Goal: Information Seeking & Learning: Learn about a topic

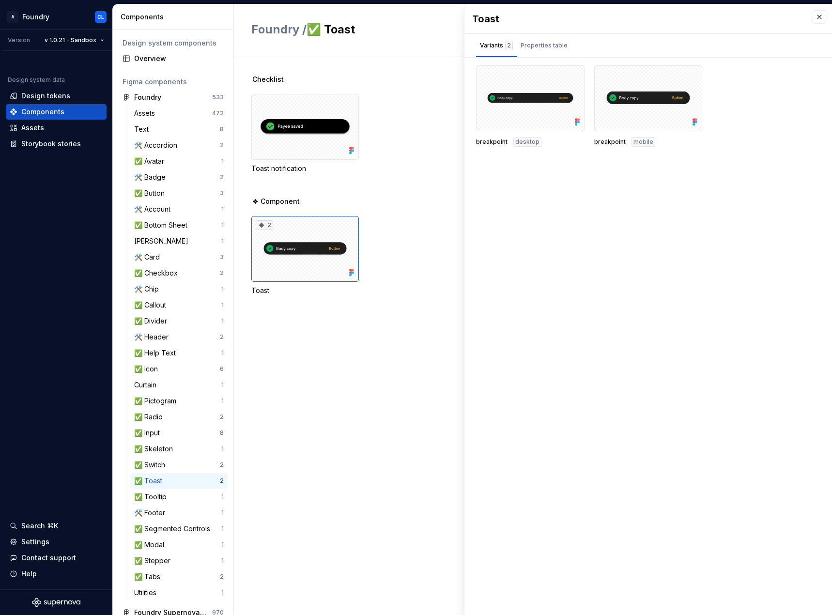
click at [90, 41] on html "A Foundry CL Version v 1.0.21 - Sandbox Design system data Design tokens Compon…" at bounding box center [416, 307] width 832 height 615
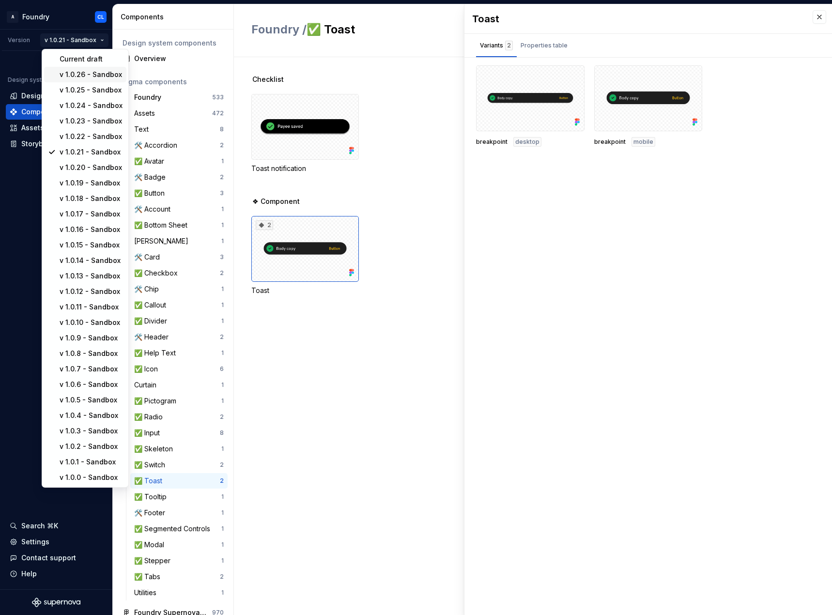
click at [100, 68] on div "v 1.0.26 - Sandbox" at bounding box center [85, 75] width 82 height 16
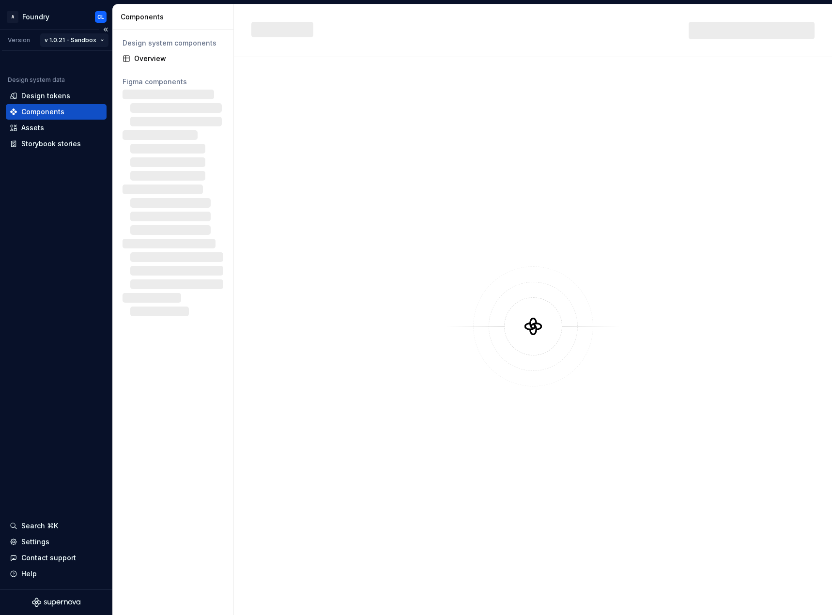
click at [95, 36] on html "A Foundry CL Version v 1.0.21 - Sandbox Design system data Design tokens Compon…" at bounding box center [416, 307] width 832 height 615
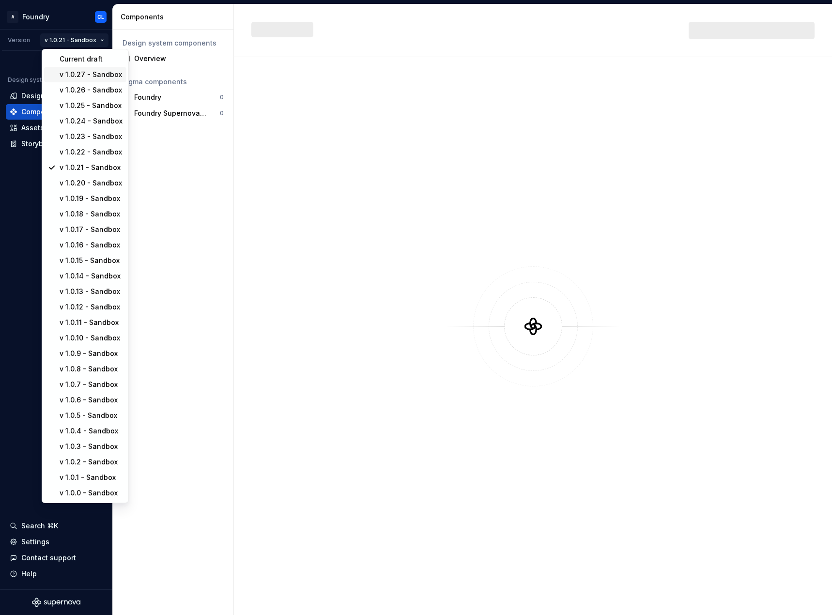
click at [96, 67] on div "v 1.0.27 - Sandbox" at bounding box center [85, 75] width 82 height 16
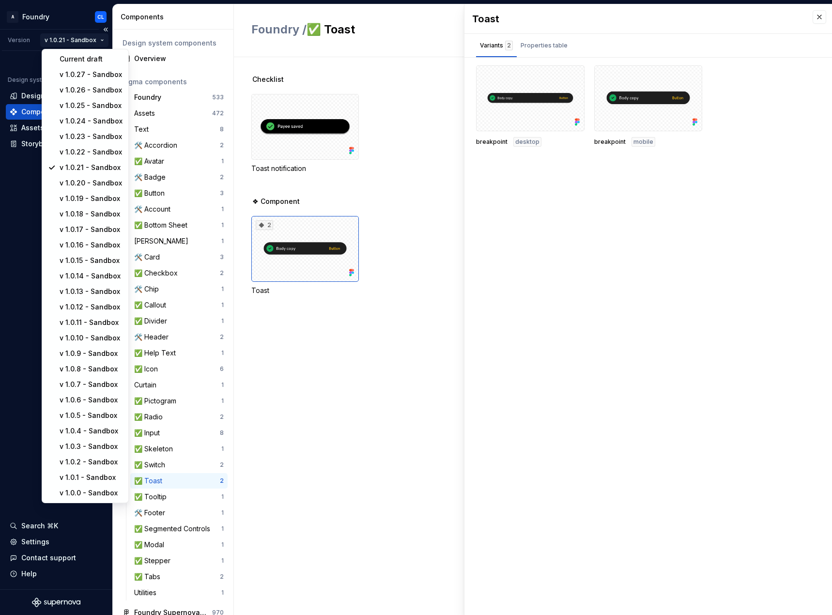
click at [96, 42] on html "A Foundry CL Version v 1.0.21 - Sandbox Design system data Design tokens Compon…" at bounding box center [416, 307] width 832 height 615
click at [97, 72] on div "v 1.0.27 - Sandbox" at bounding box center [91, 75] width 63 height 10
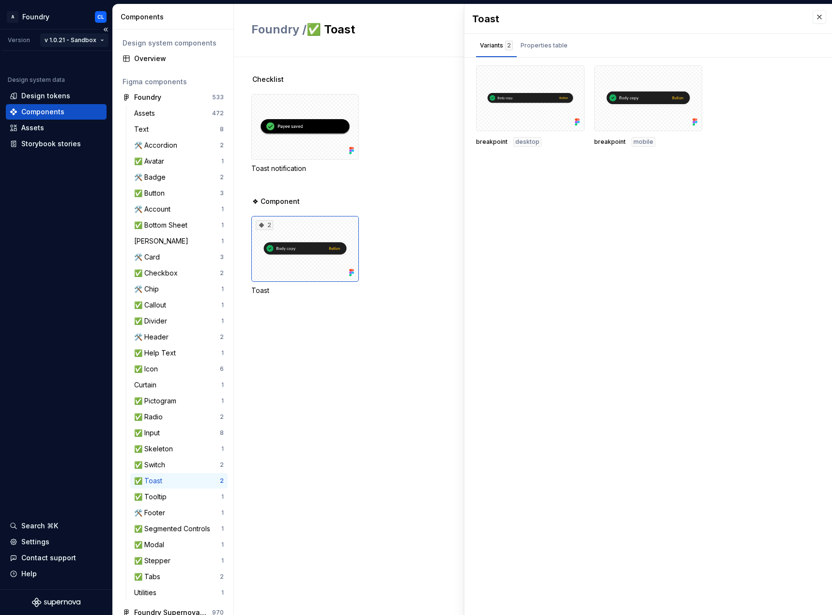
click at [68, 41] on html "A Foundry CL Version v 1.0.21 - Sandbox Design system data Design tokens Compon…" at bounding box center [416, 307] width 832 height 615
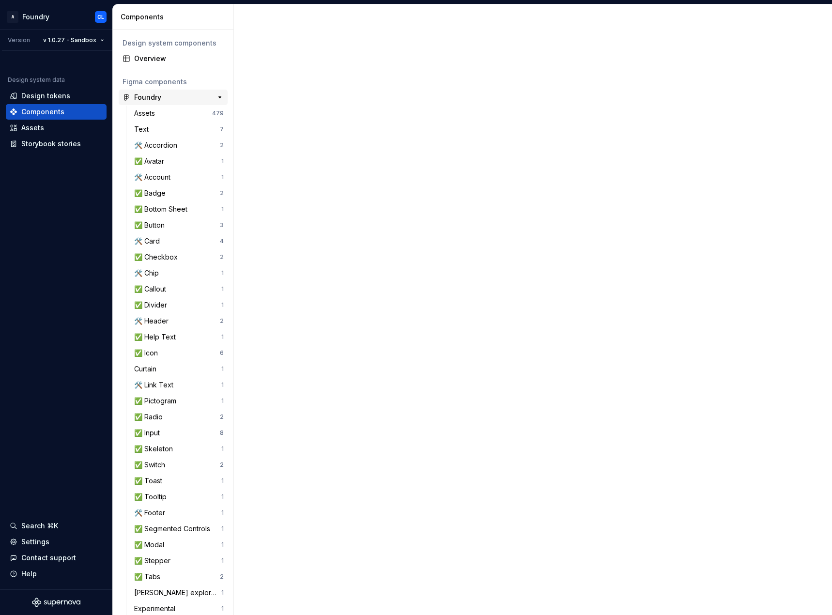
click at [164, 95] on div "Foundry" at bounding box center [170, 98] width 72 height 10
click at [174, 475] on div "✅ Toast 1" at bounding box center [178, 481] width 97 height 16
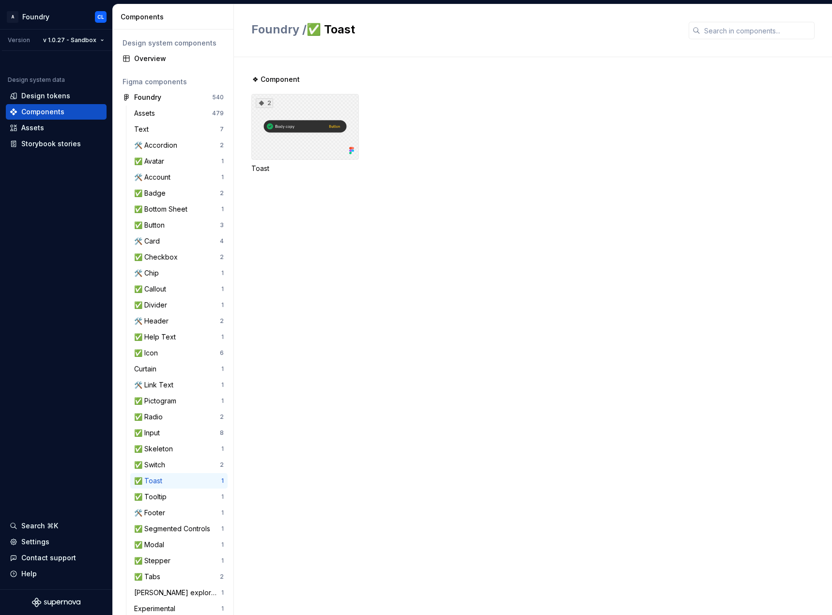
click at [308, 132] on div "2" at bounding box center [305, 127] width 108 height 66
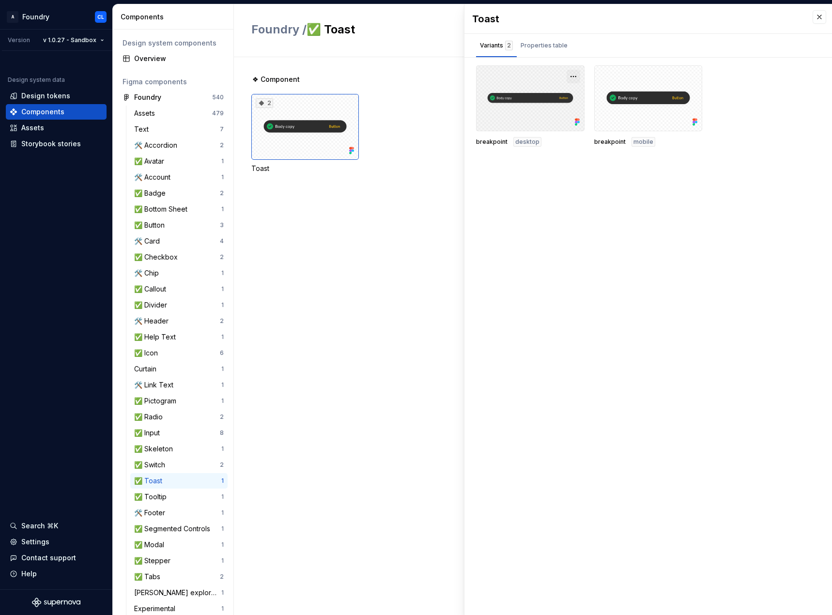
click at [577, 74] on button "button" at bounding box center [574, 77] width 14 height 14
click at [535, 95] on div "Open in Figma" at bounding box center [542, 105] width 63 height 29
click at [556, 42] on div "Properties table" at bounding box center [544, 46] width 47 height 10
